Goal: Task Accomplishment & Management: Use online tool/utility

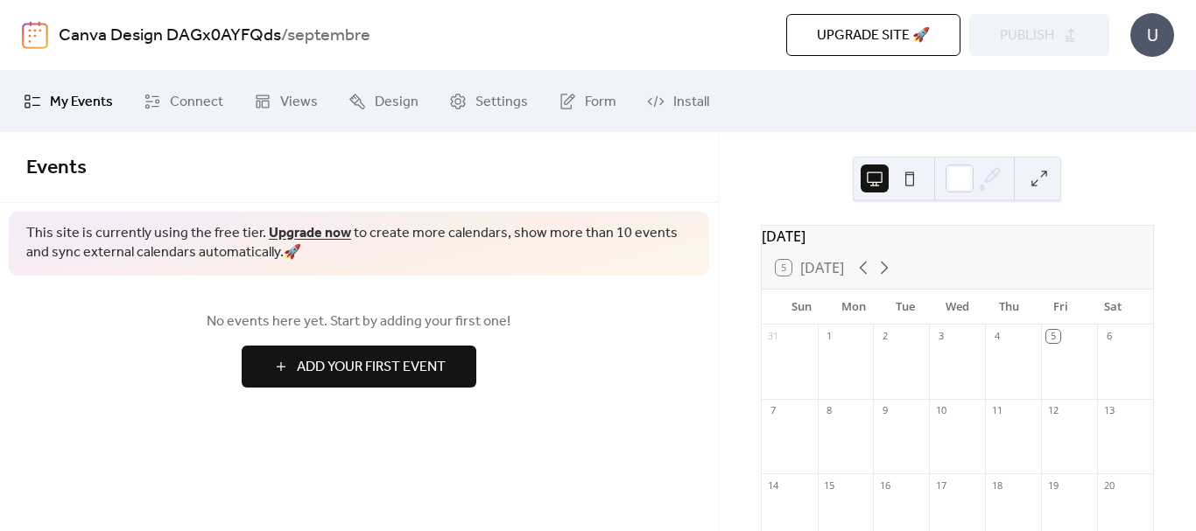
click at [329, 374] on span "Add Your First Event" at bounding box center [371, 367] width 149 height 21
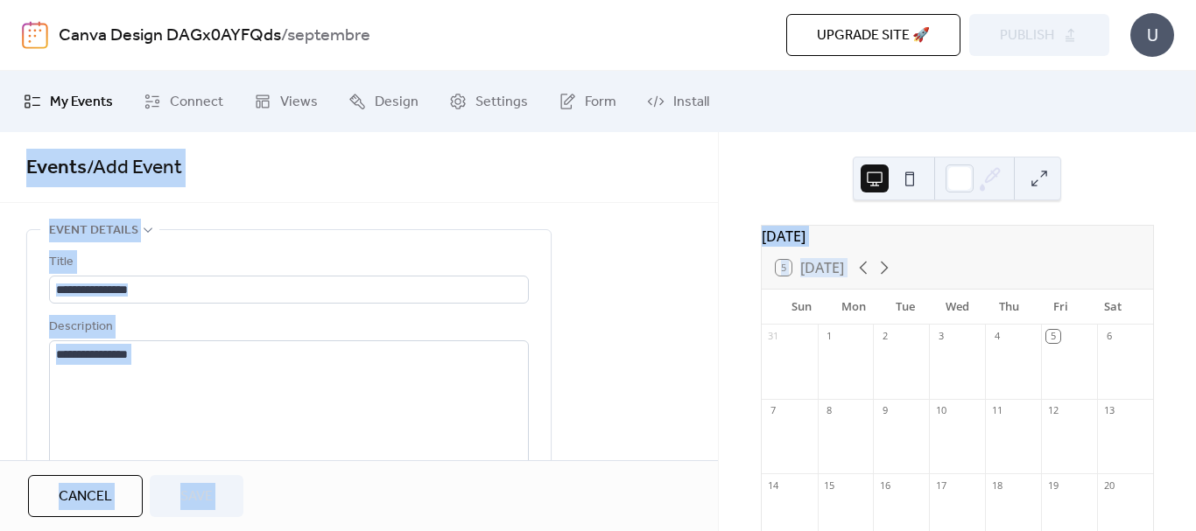
drag, startPoint x: 1195, startPoint y: 125, endPoint x: 1189, endPoint y: 269, distance: 143.7
click at [1189, 269] on div "**********" at bounding box center [598, 301] width 1196 height 460
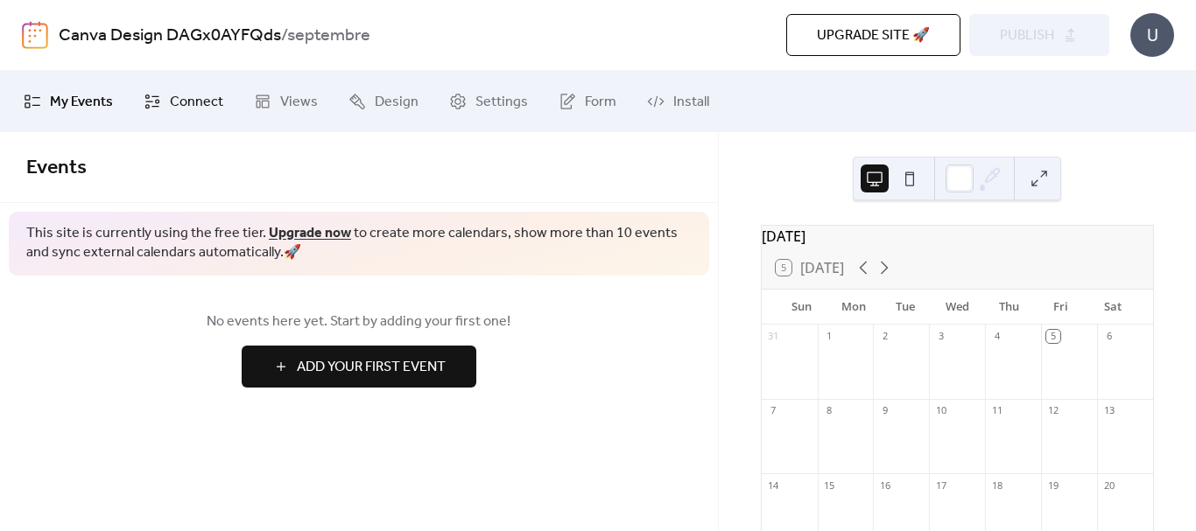
click at [187, 110] on span "Connect" at bounding box center [196, 102] width 53 height 21
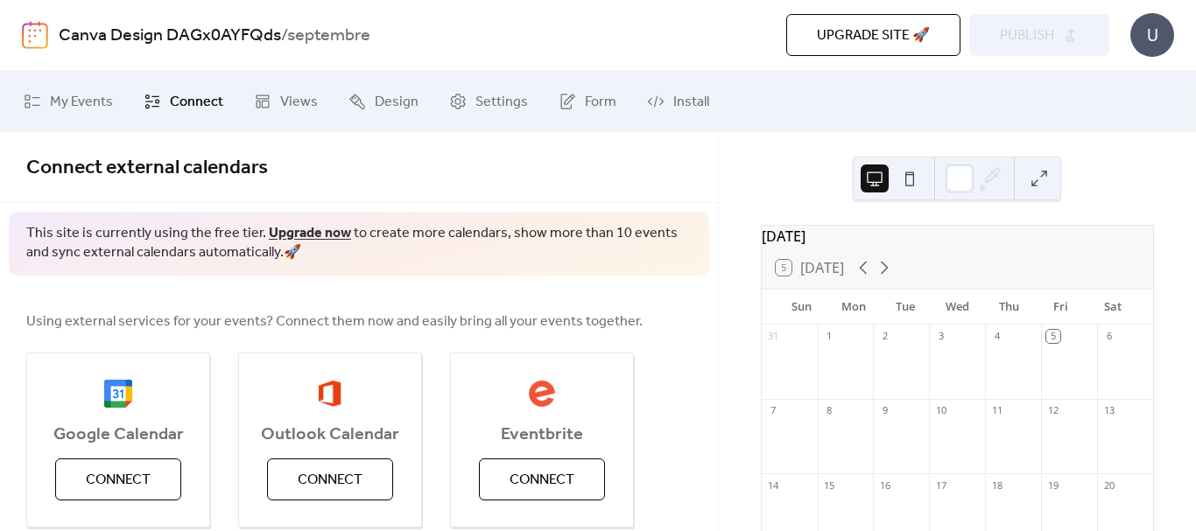
click at [235, 110] on ul "My Events Connect Views Design Settings Form Install" at bounding box center [598, 101] width 1174 height 47
click at [272, 96] on link "Views" at bounding box center [286, 101] width 90 height 47
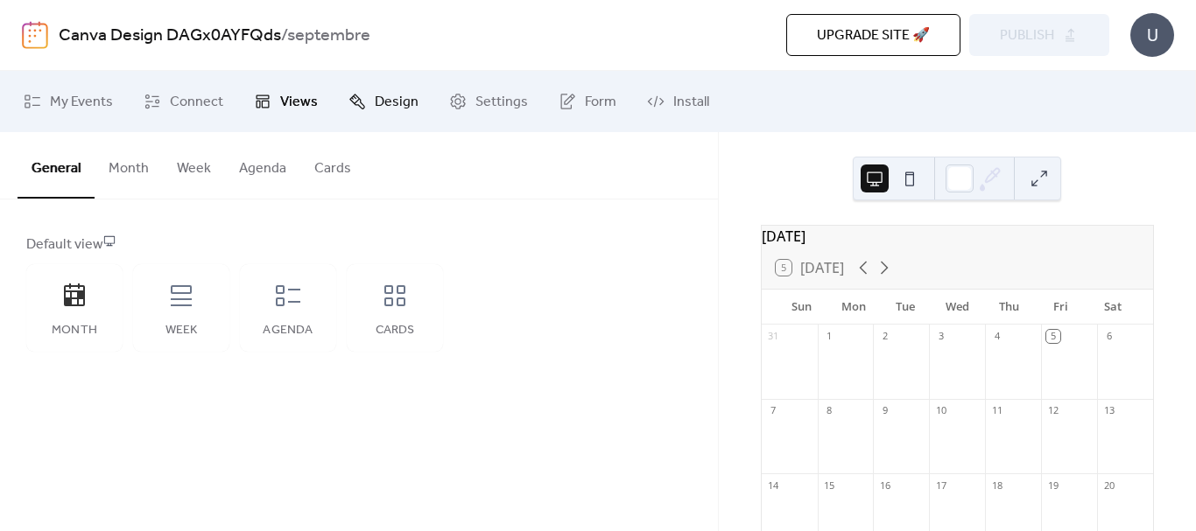
click at [341, 96] on link "Design" at bounding box center [383, 101] width 96 height 47
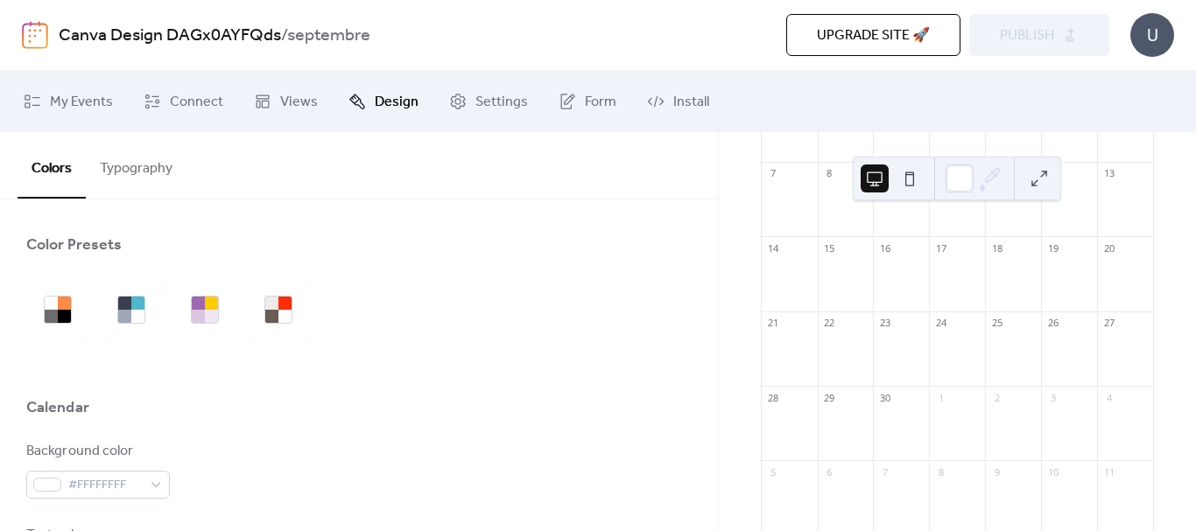
scroll to position [277, 0]
